Goal: Communication & Community: Participate in discussion

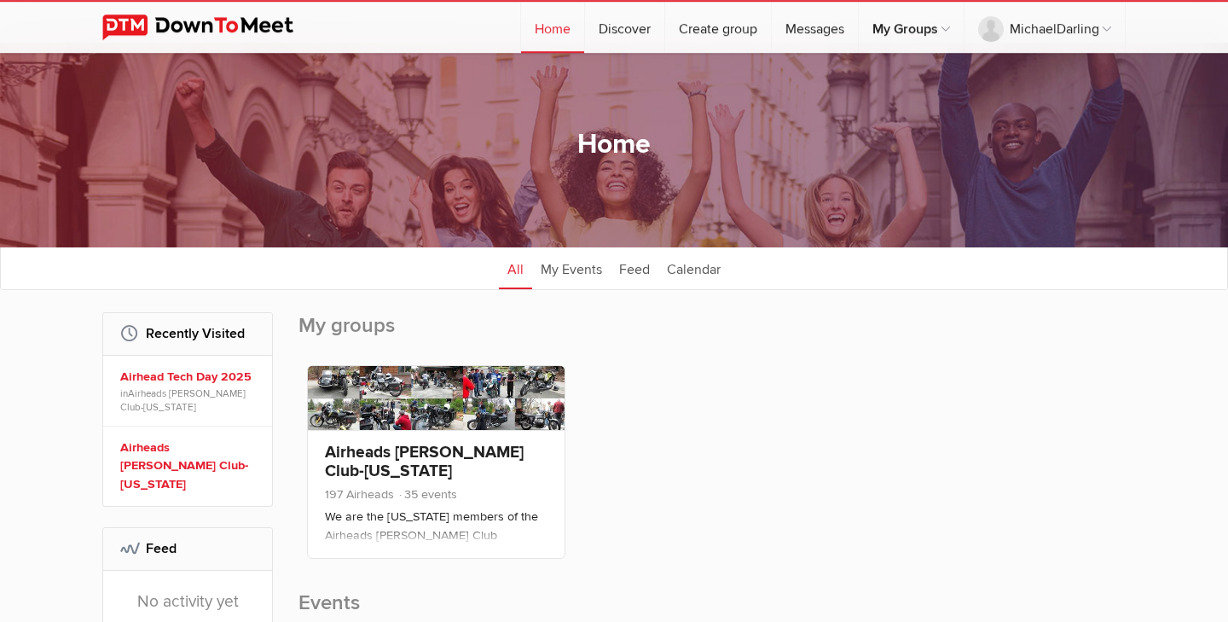
scroll to position [19, 0]
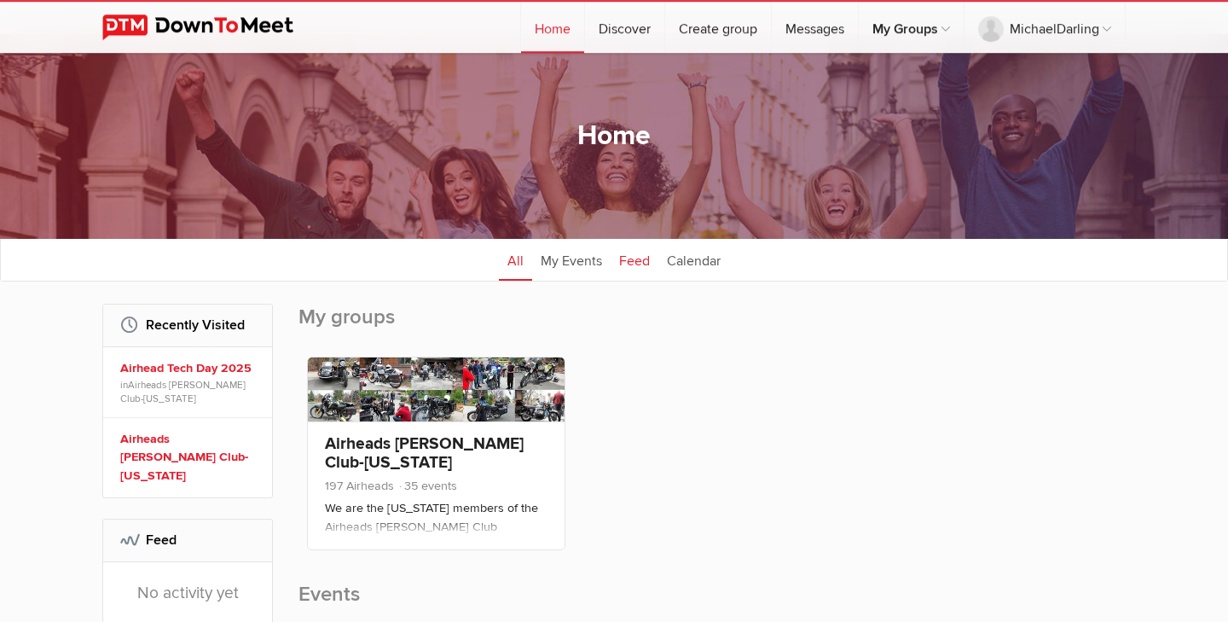
click at [651, 252] on link "Feed" at bounding box center [634, 259] width 48 height 43
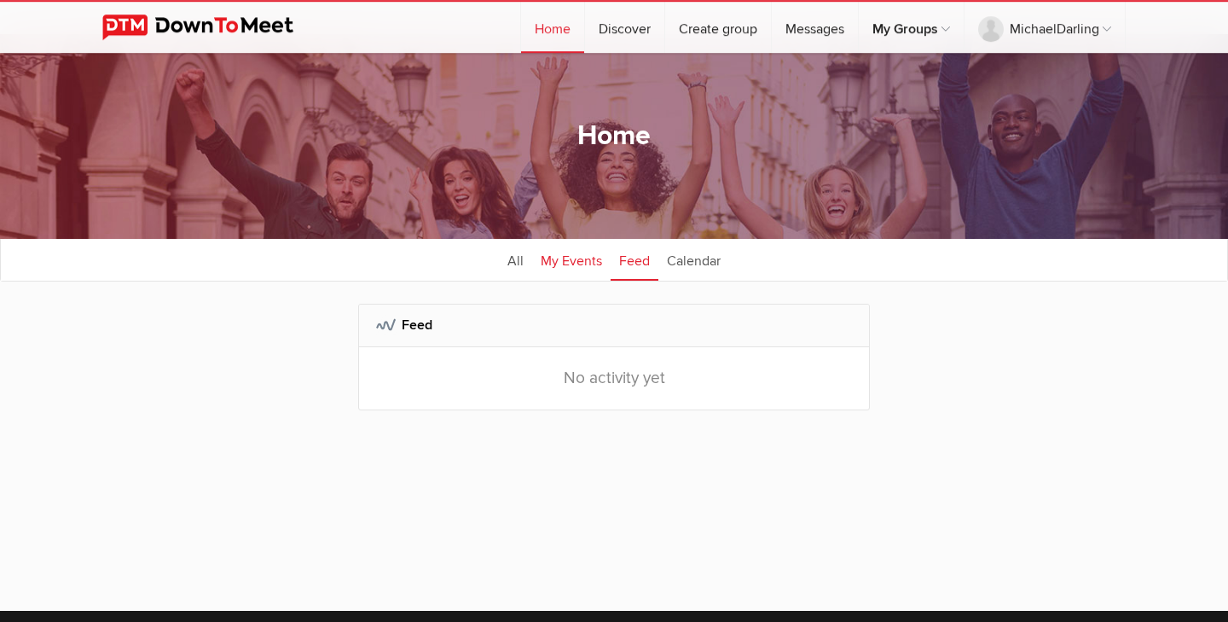
click at [576, 264] on link "My Events" at bounding box center [571, 259] width 78 height 43
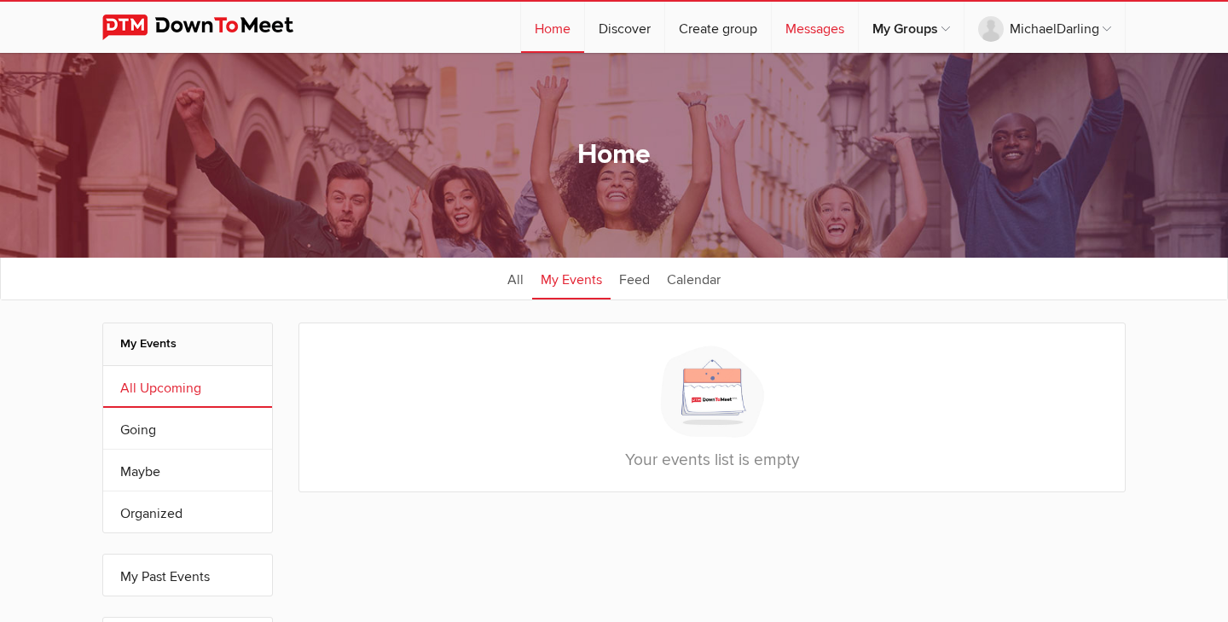
click at [807, 38] on link "Messages" at bounding box center [815, 27] width 86 height 51
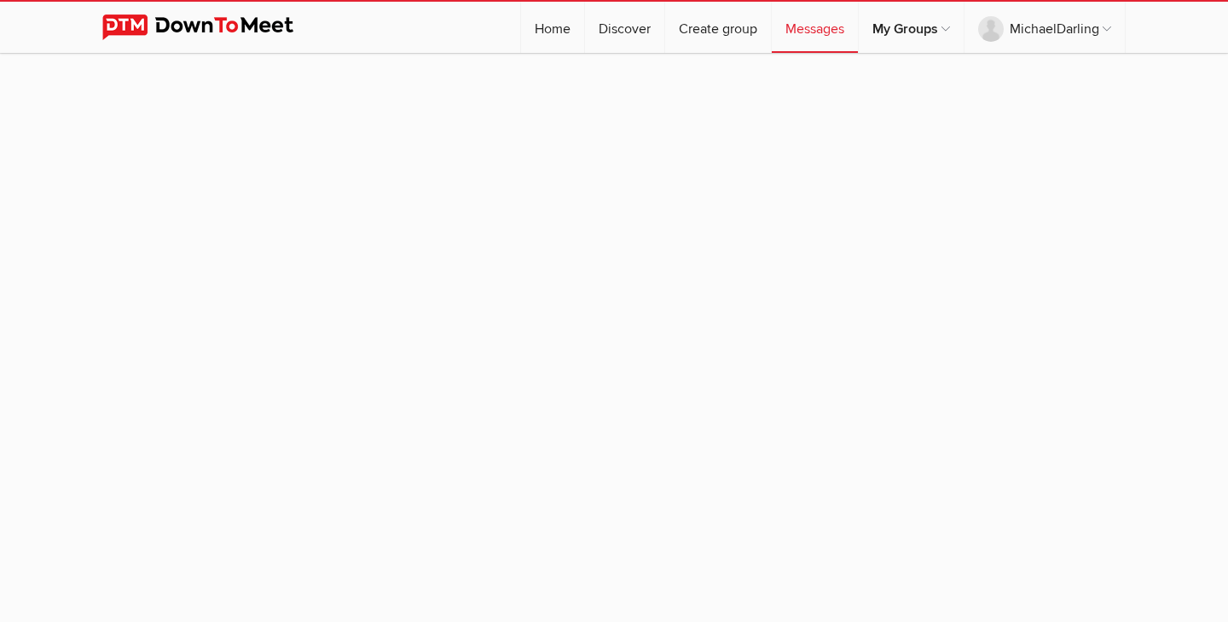
click at [807, 38] on link "Messages" at bounding box center [815, 27] width 86 height 51
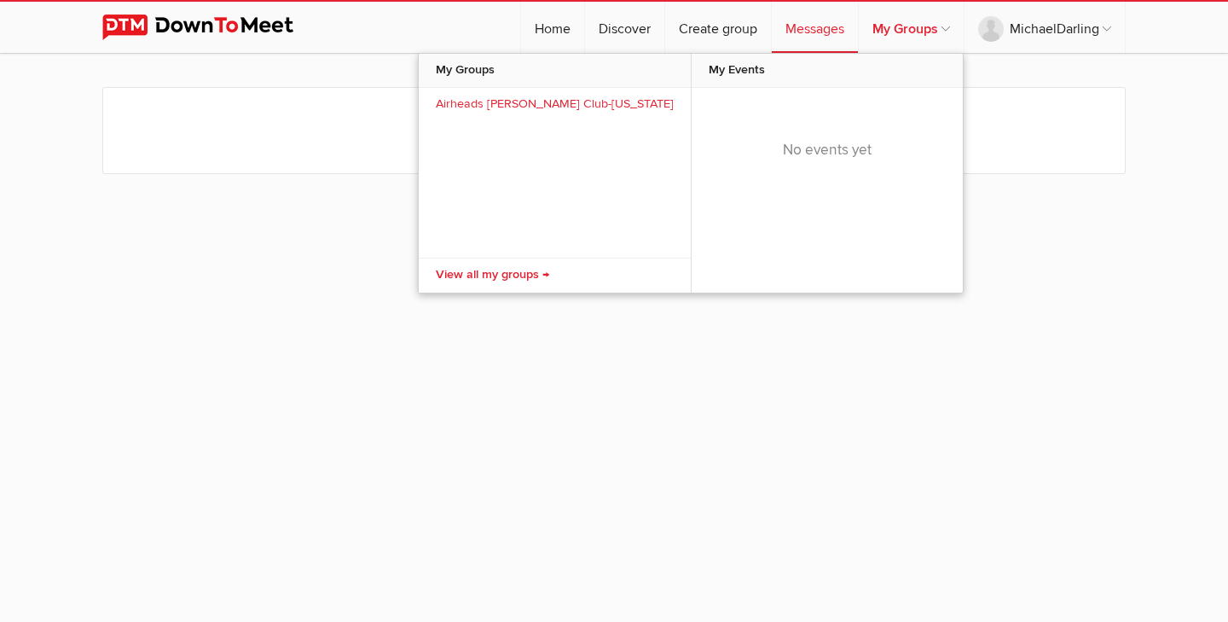
click at [881, 34] on link "My Groups" at bounding box center [911, 27] width 105 height 51
click at [908, 32] on link "My Groups" at bounding box center [911, 27] width 105 height 51
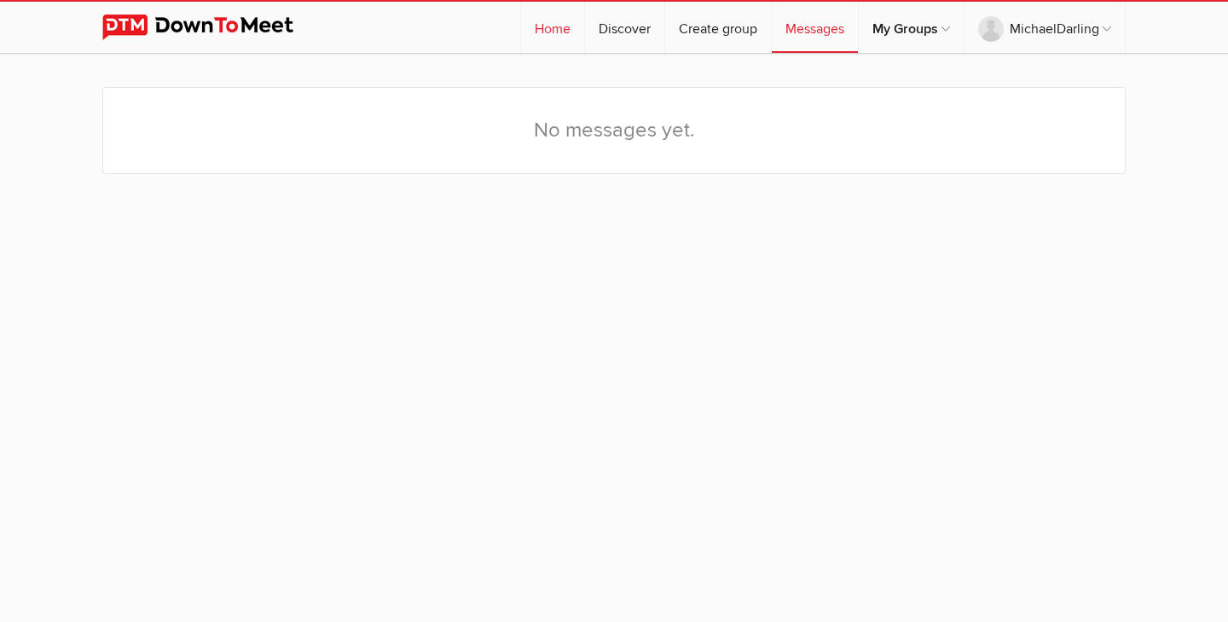
click at [539, 28] on link "Home" at bounding box center [552, 27] width 63 height 51
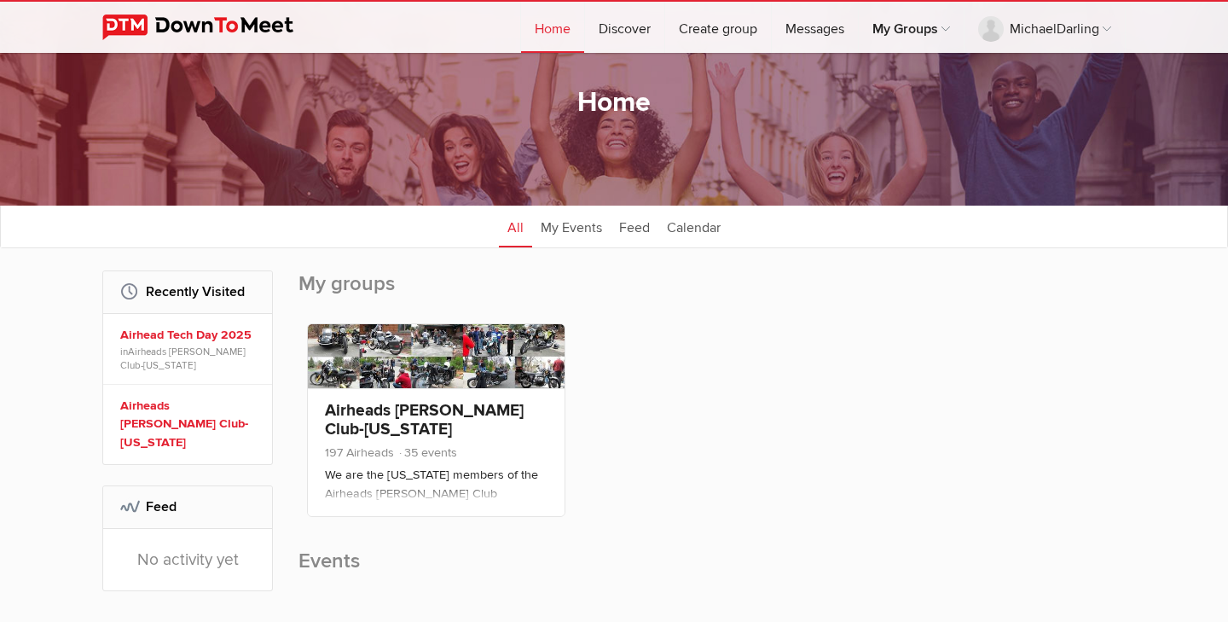
scroll to position [33, 0]
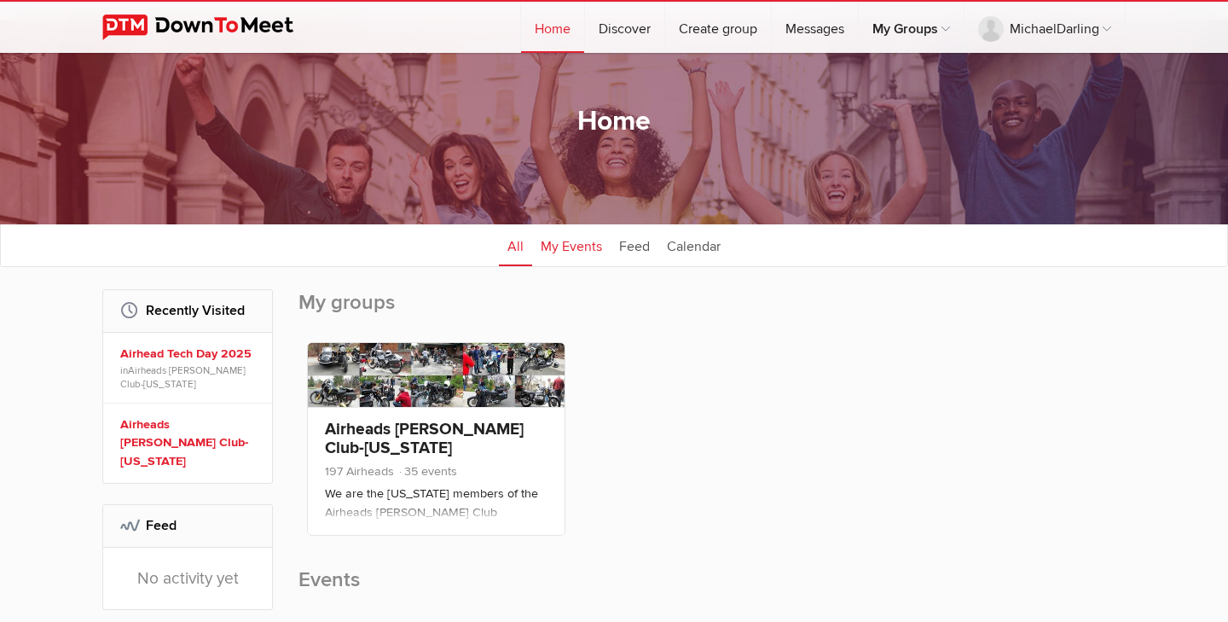
click at [589, 246] on link "My Events" at bounding box center [571, 244] width 78 height 43
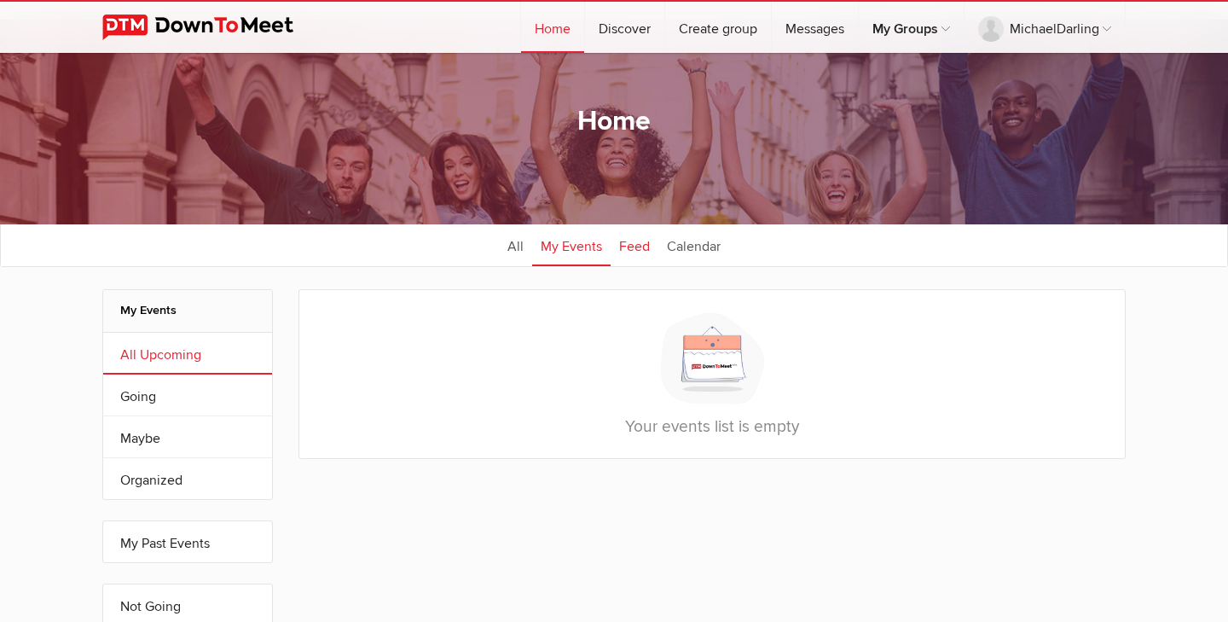
click at [641, 241] on link "Feed" at bounding box center [634, 244] width 48 height 43
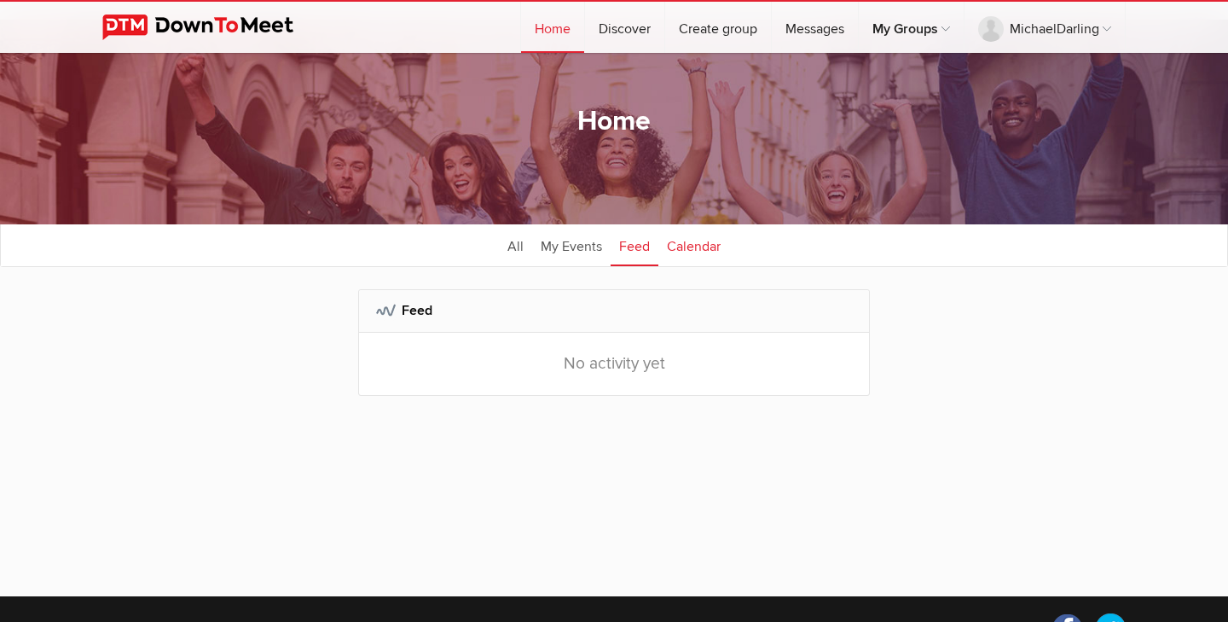
click at [689, 242] on link "Calendar" at bounding box center [693, 244] width 71 height 43
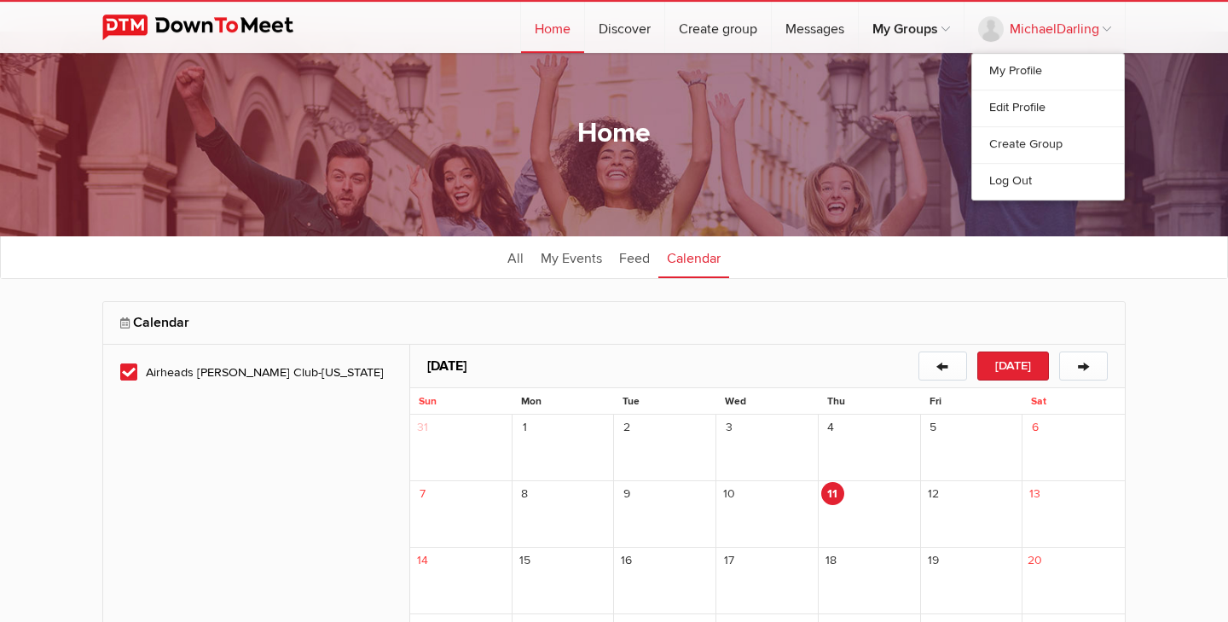
scroll to position [13, 0]
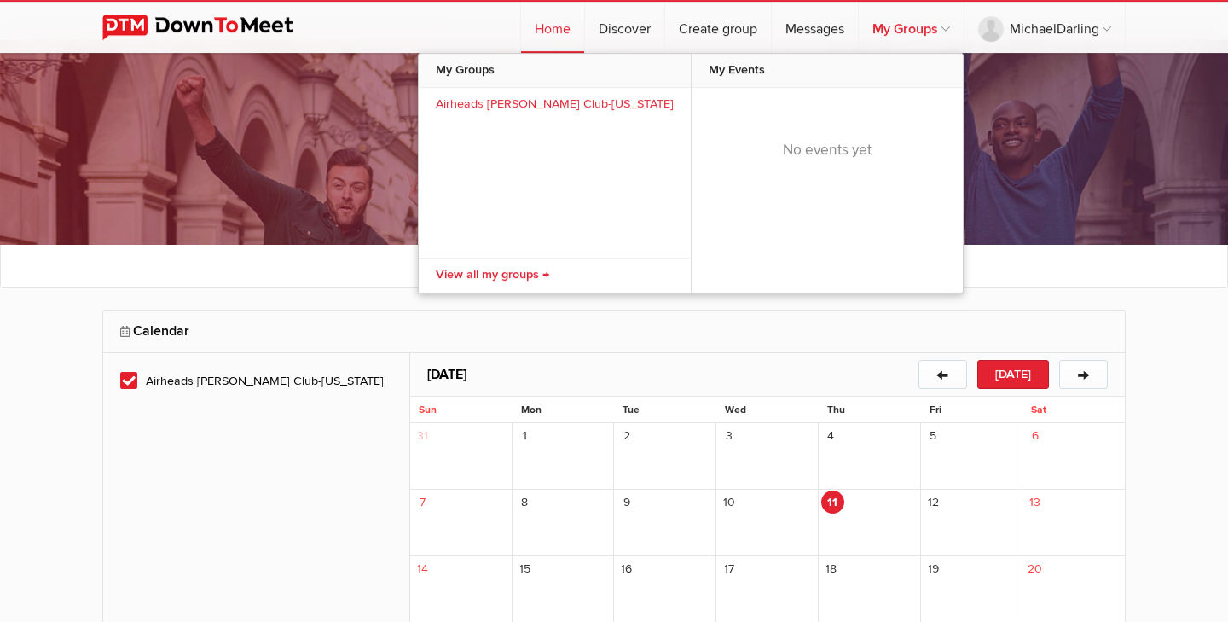
click at [925, 35] on link "My Groups" at bounding box center [911, 27] width 105 height 51
click at [917, 32] on link "My Groups" at bounding box center [911, 27] width 105 height 51
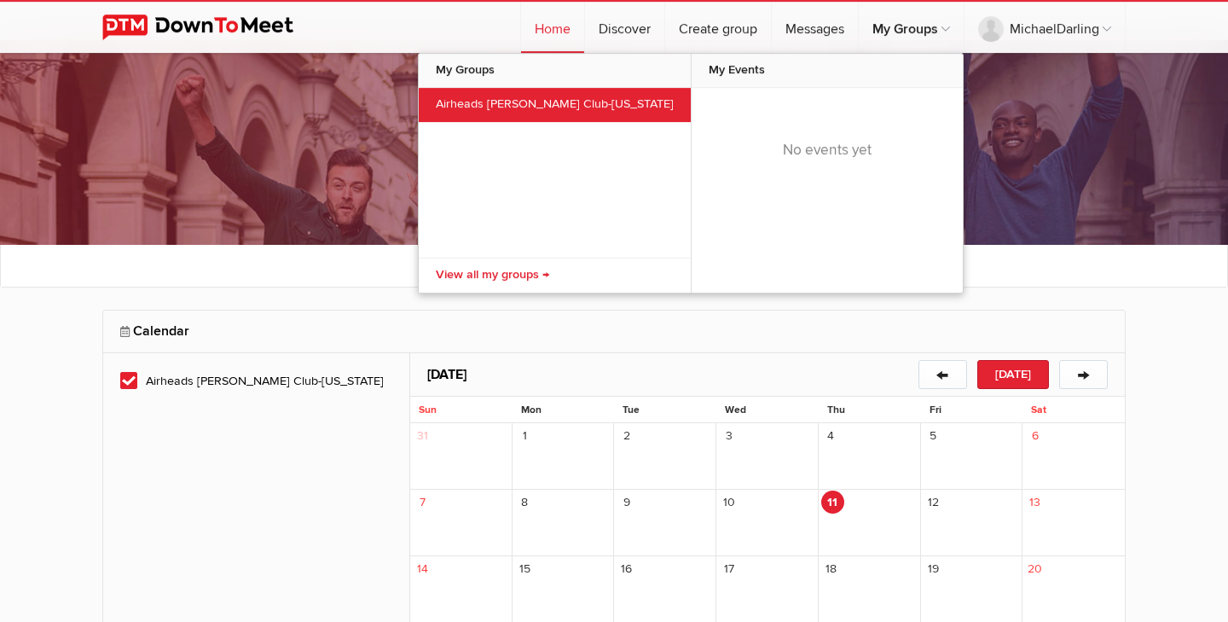
click at [553, 103] on link "Airheads [PERSON_NAME] Club-[US_STATE]" at bounding box center [555, 105] width 272 height 34
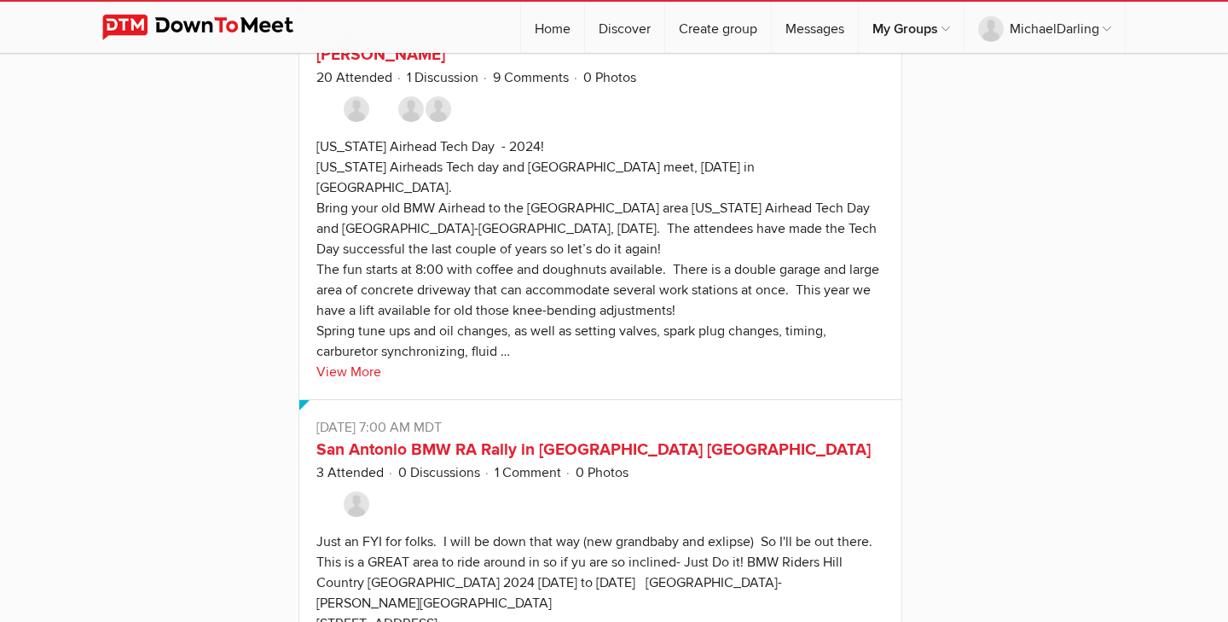
scroll to position [2431, 0]
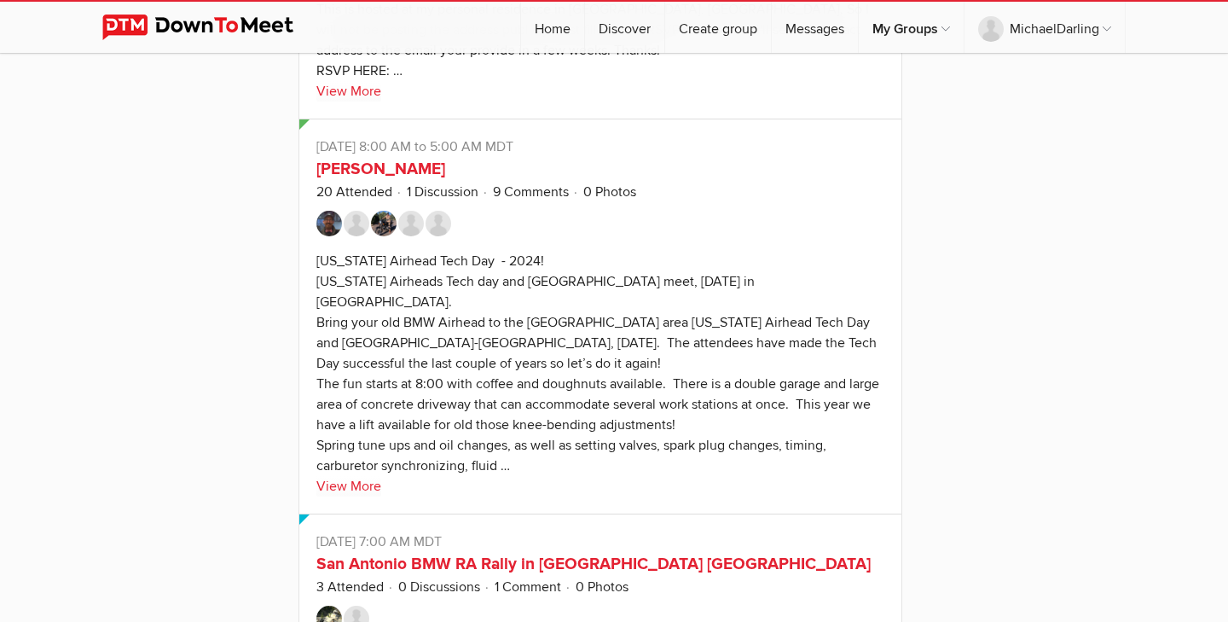
click at [740, 352] on sp-text-read-more "[US_STATE] Airhead Tech Day - 2024! [US_STATE] Airheads Tech day and [GEOGRAPHI…" at bounding box center [600, 369] width 568 height 254
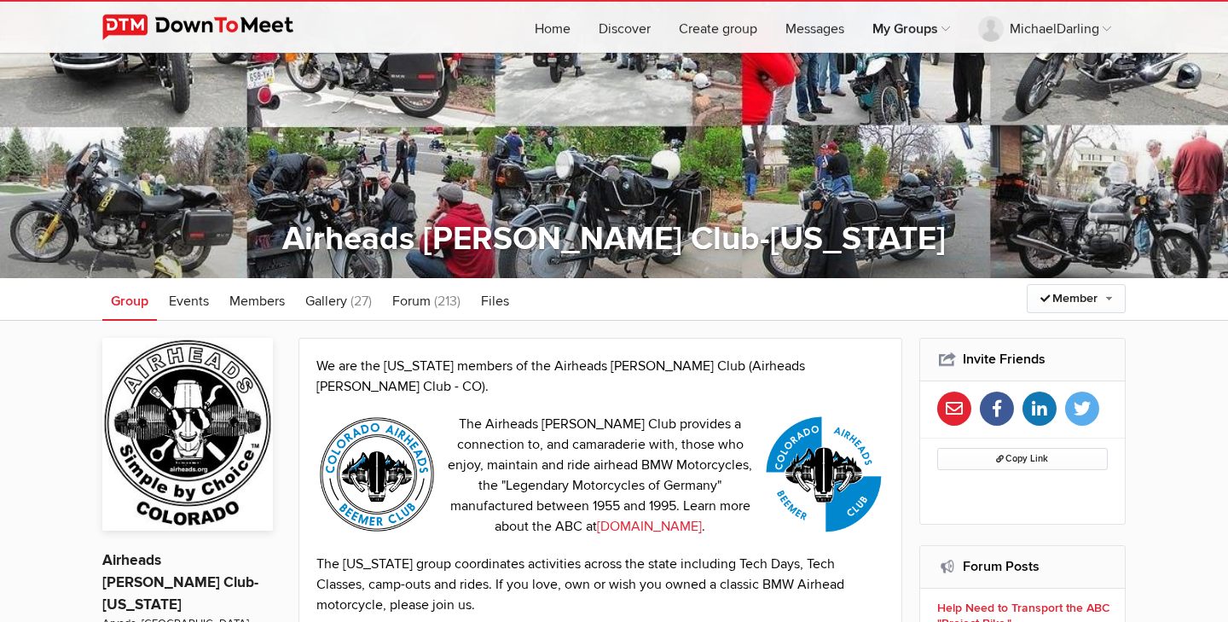
scroll to position [99, 0]
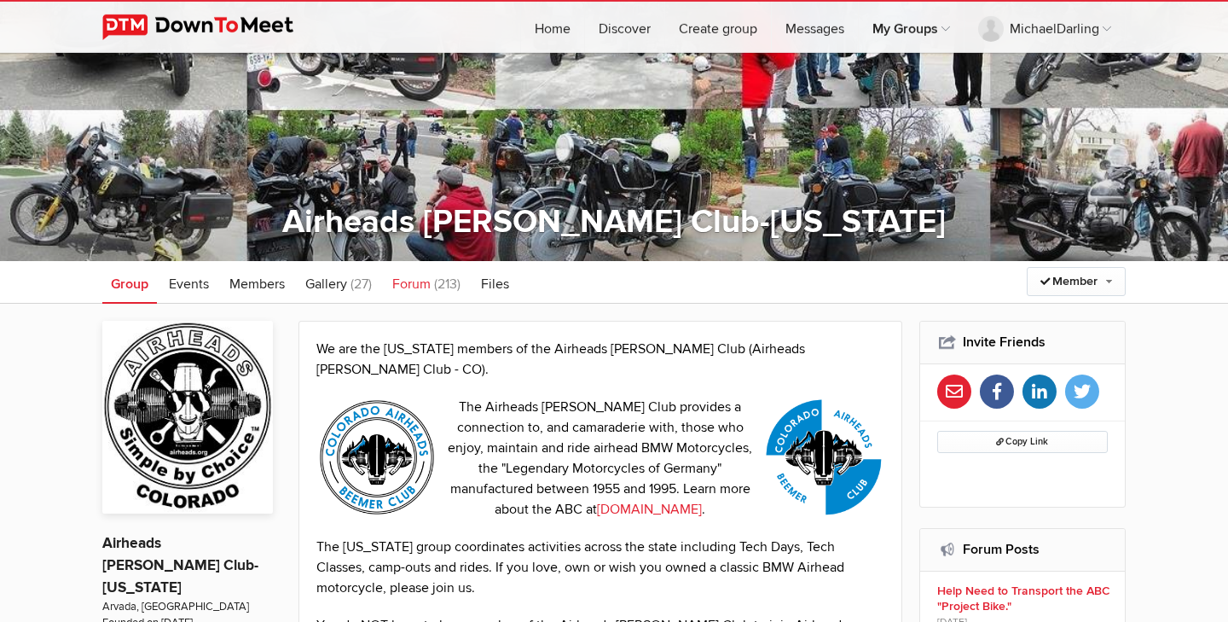
click at [414, 287] on span "Forum" at bounding box center [411, 283] width 38 height 17
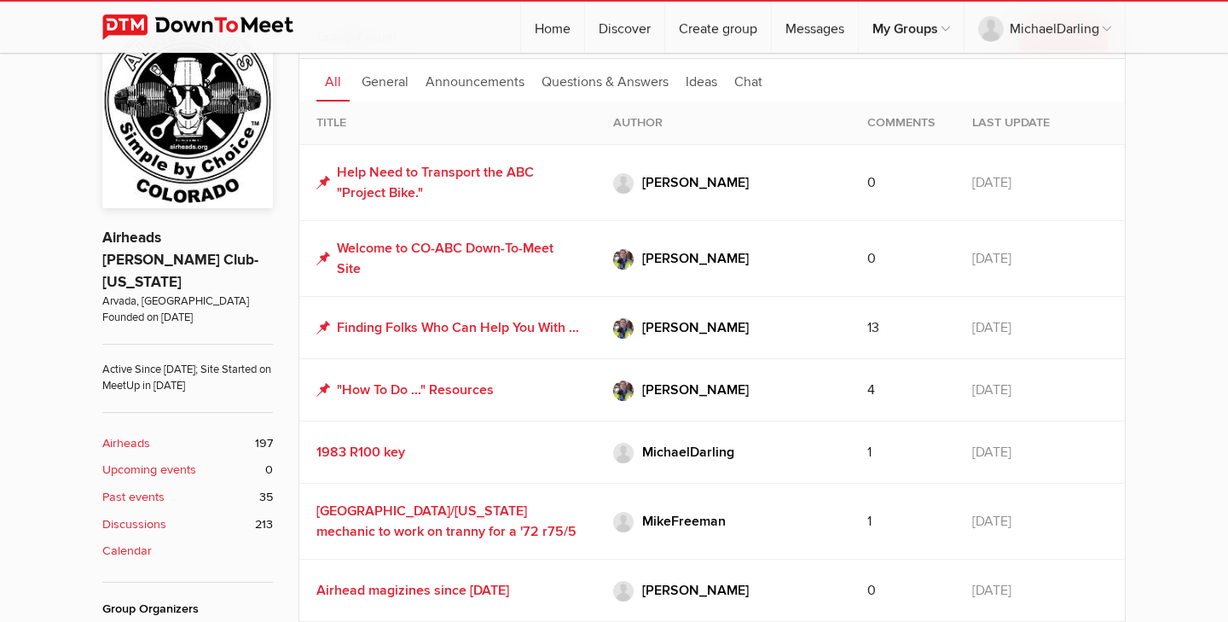
scroll to position [479, 0]
